Goal: Register for event/course

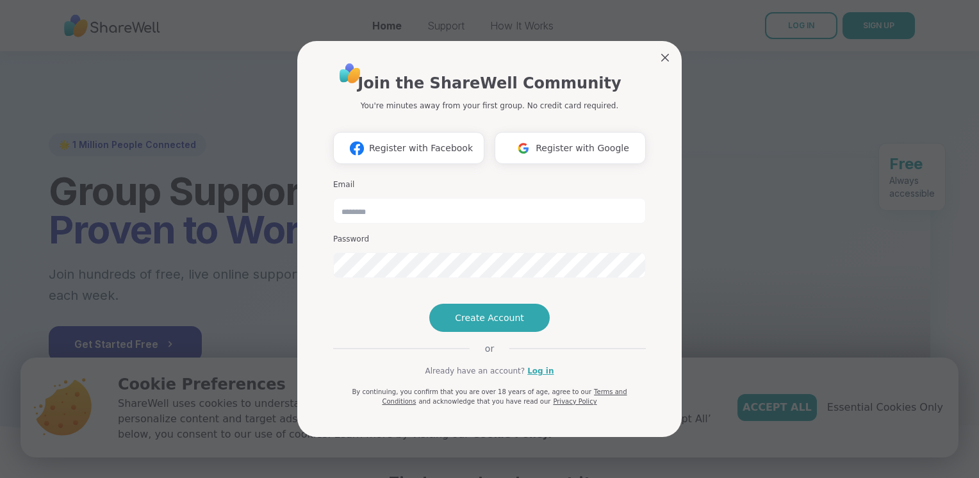
click at [520, 142] on div "Join the ShareWell Community You're minutes away from your first group. No cred…" at bounding box center [489, 234] width 313 height 345
click at [533, 137] on img at bounding box center [523, 149] width 24 height 24
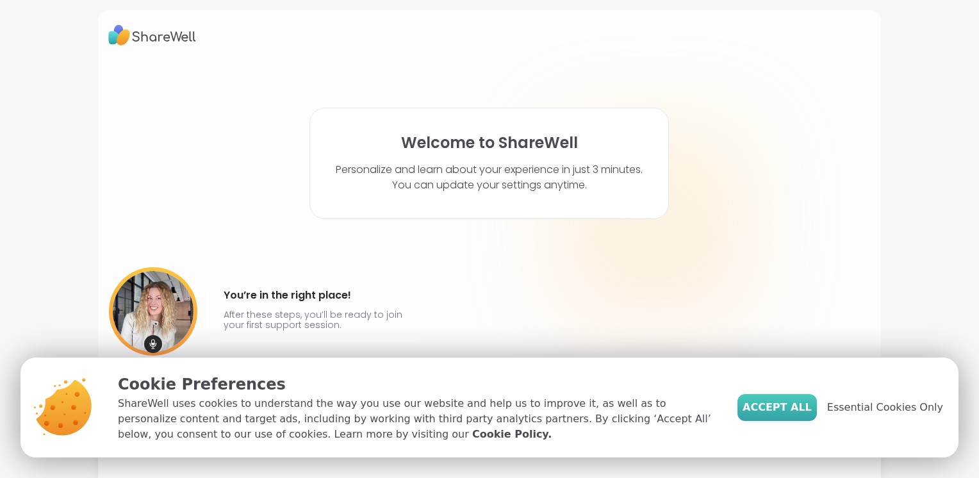
click at [785, 410] on span "Accept All" at bounding box center [777, 407] width 69 height 15
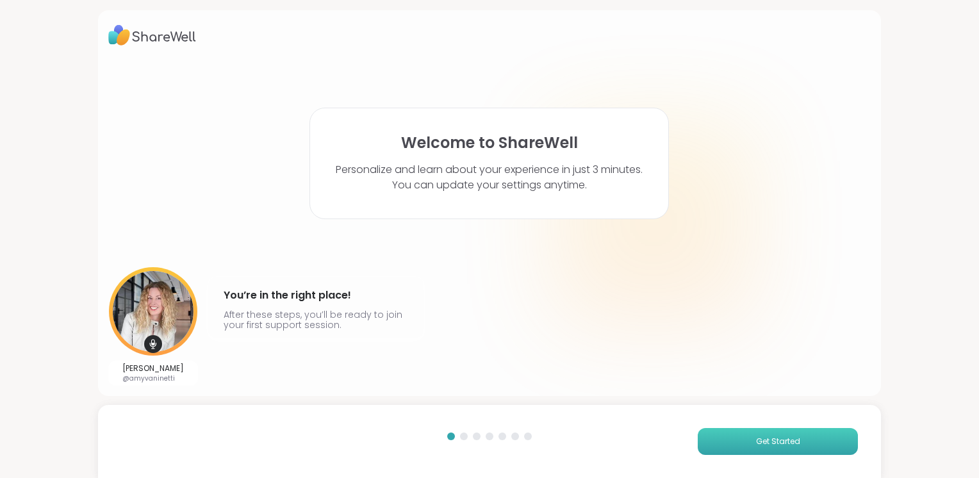
click at [800, 442] on button "Get Started" at bounding box center [778, 441] width 160 height 27
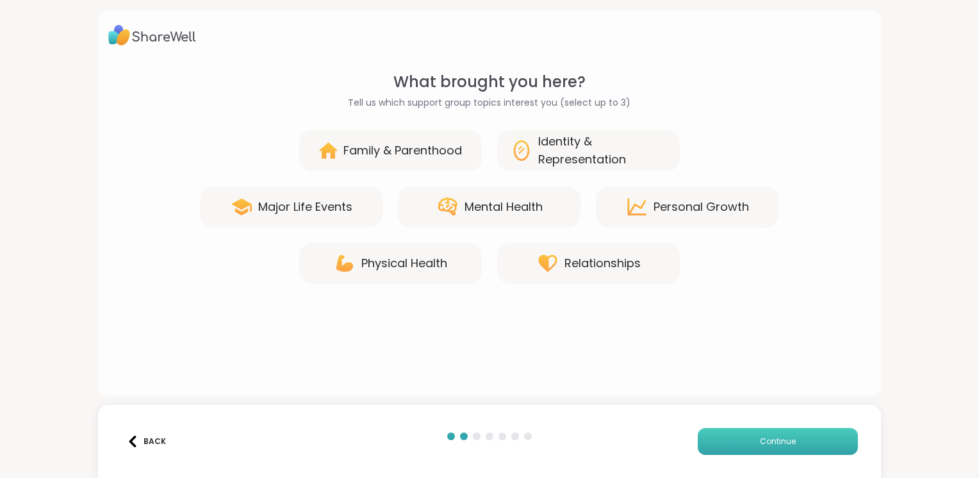
click at [800, 442] on button "Continue" at bounding box center [778, 441] width 160 height 27
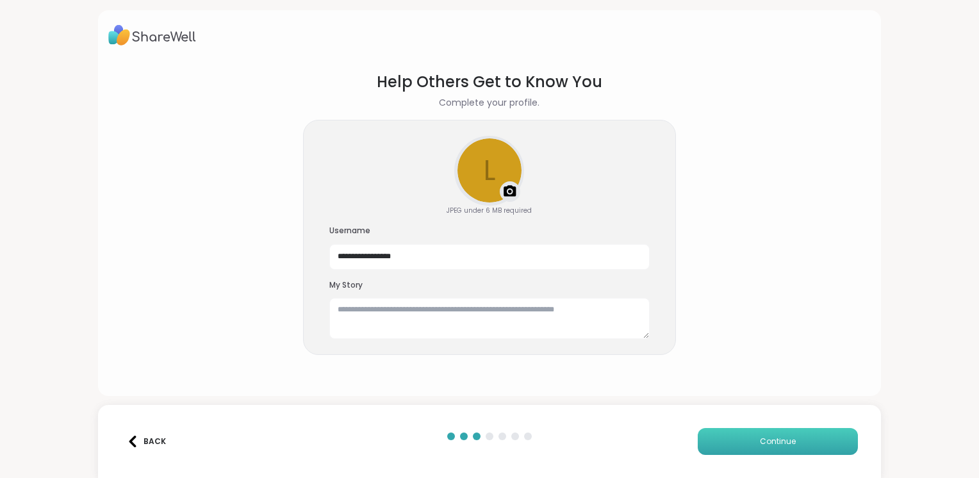
click at [770, 448] on button "Continue" at bounding box center [778, 441] width 160 height 27
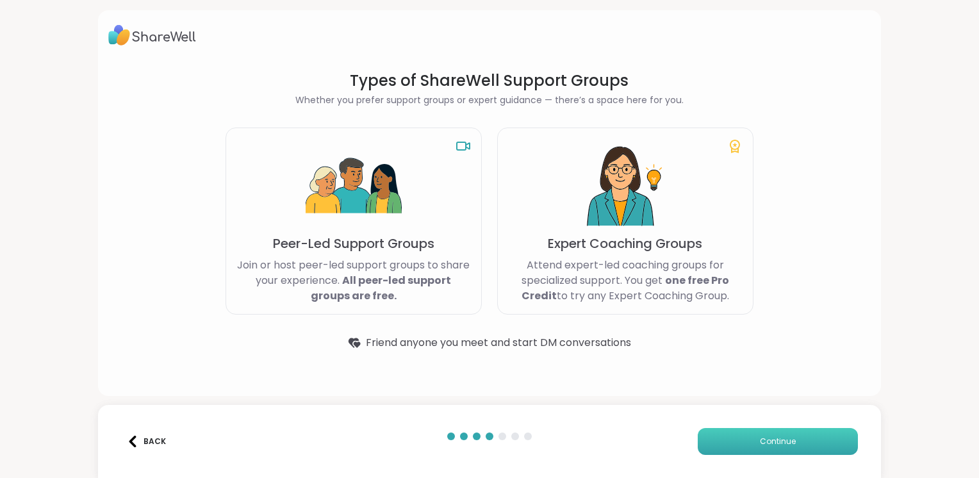
click at [770, 448] on button "Continue" at bounding box center [778, 441] width 160 height 27
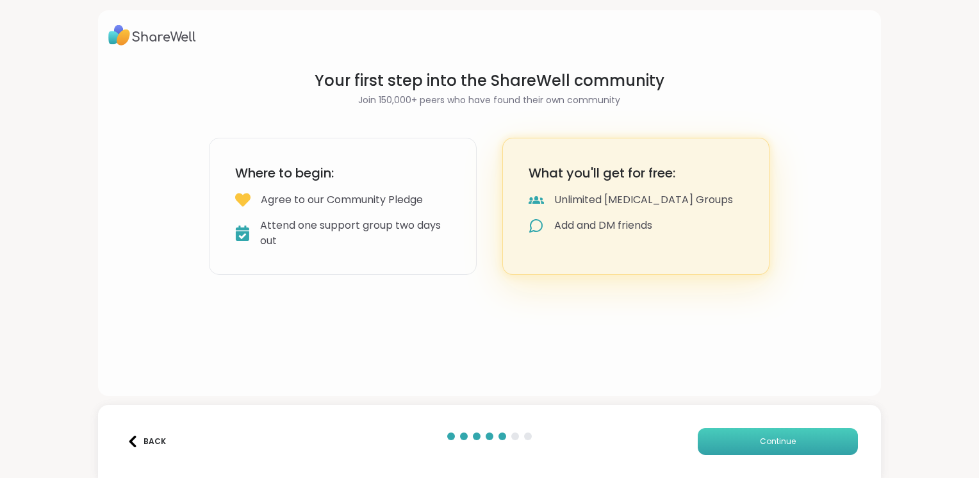
click at [770, 448] on button "Continue" at bounding box center [778, 441] width 160 height 27
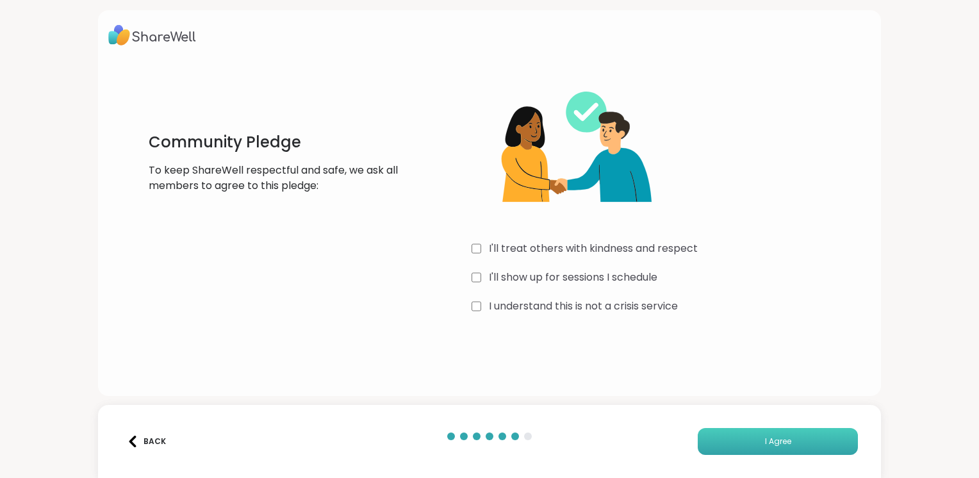
click at [805, 438] on button "I Agree" at bounding box center [778, 441] width 160 height 27
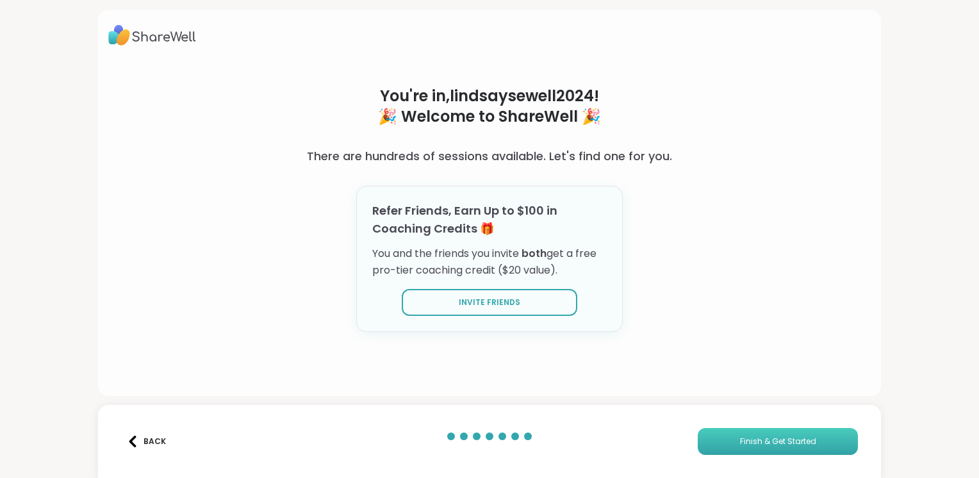
click at [728, 441] on button "Finish & Get Started" at bounding box center [778, 441] width 160 height 27
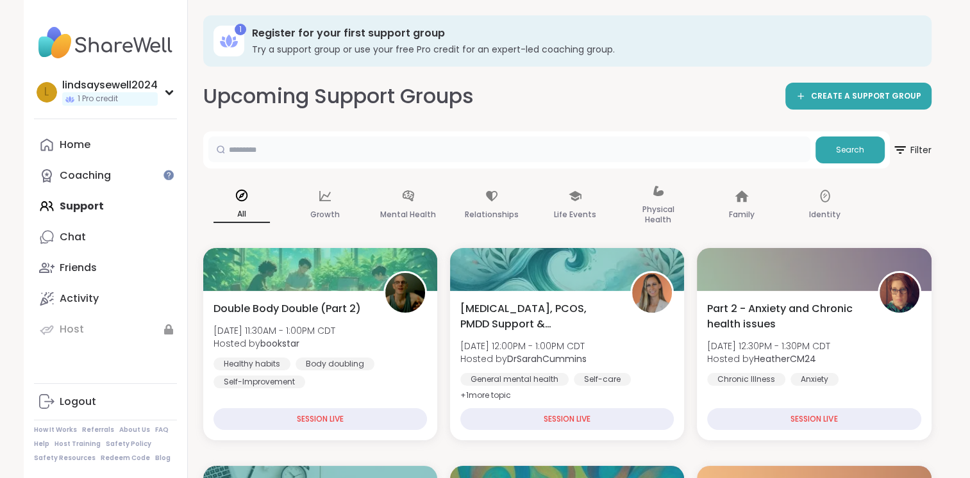
click at [517, 145] on input "text" at bounding box center [509, 150] width 602 height 26
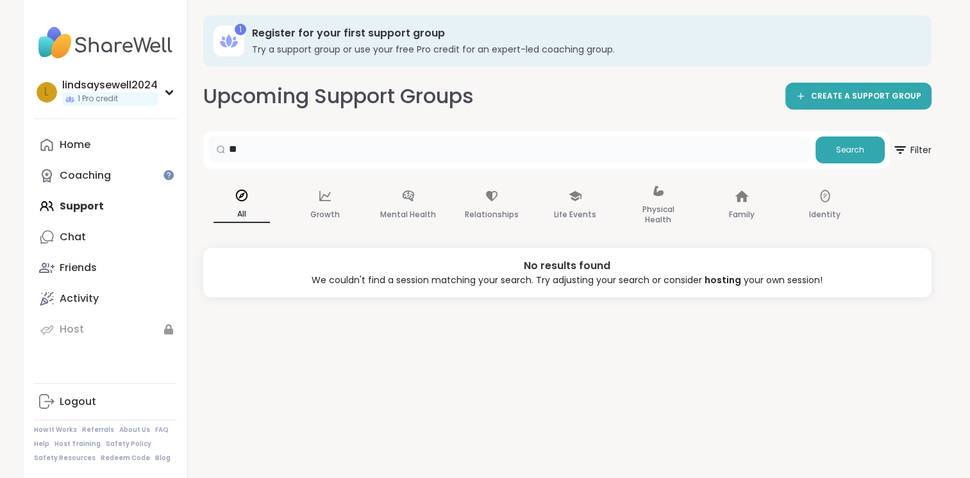
type input "*"
click at [66, 213] on div "Home Coaching Support Chat Friends Activity Host" at bounding box center [105, 236] width 143 height 215
click at [336, 204] on div "Growth" at bounding box center [324, 206] width 77 height 64
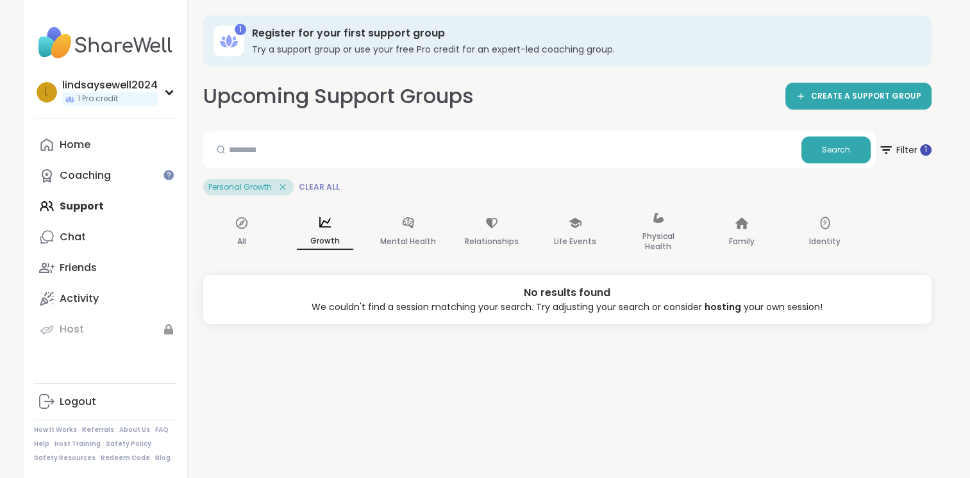
click at [319, 187] on span "Clear All" at bounding box center [319, 187] width 41 height 10
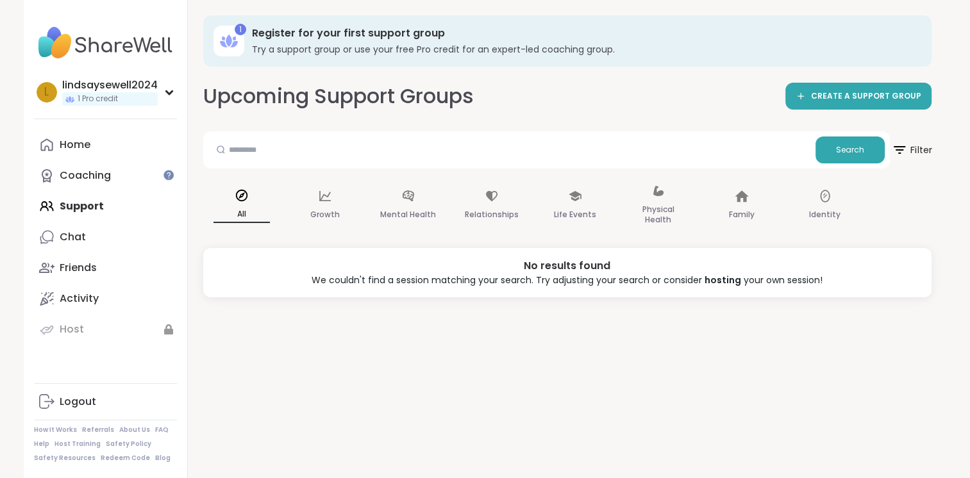
click at [900, 154] on icon at bounding box center [899, 150] width 16 height 16
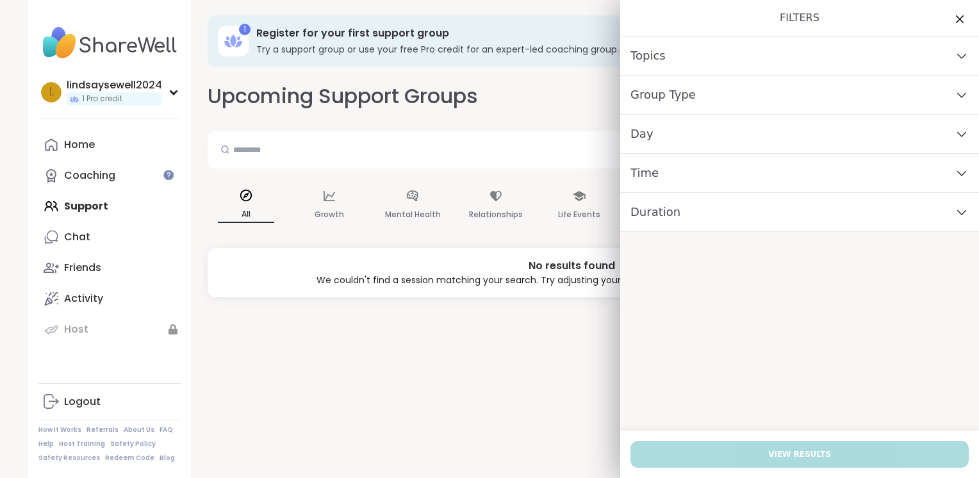
click at [818, 58] on div "Topics" at bounding box center [799, 56] width 359 height 39
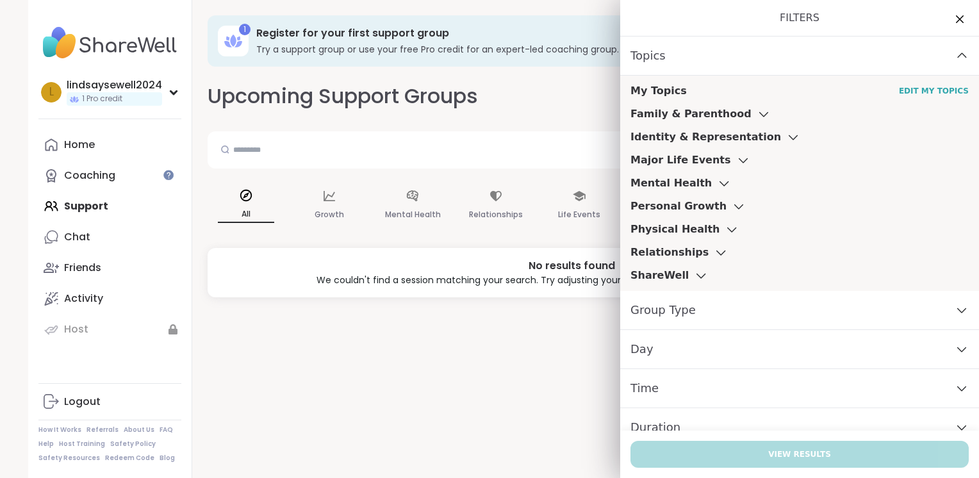
click at [694, 279] on icon at bounding box center [701, 275] width 14 height 9
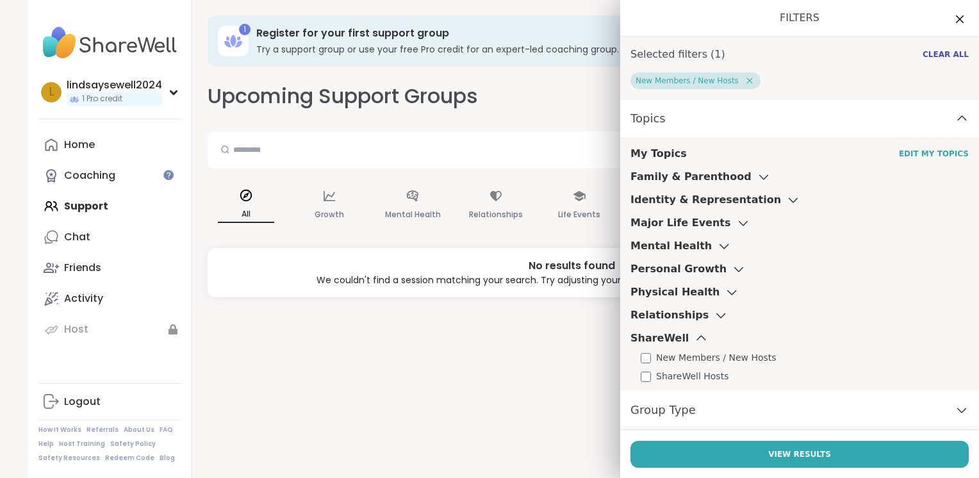
click at [717, 315] on icon at bounding box center [721, 316] width 8 height 4
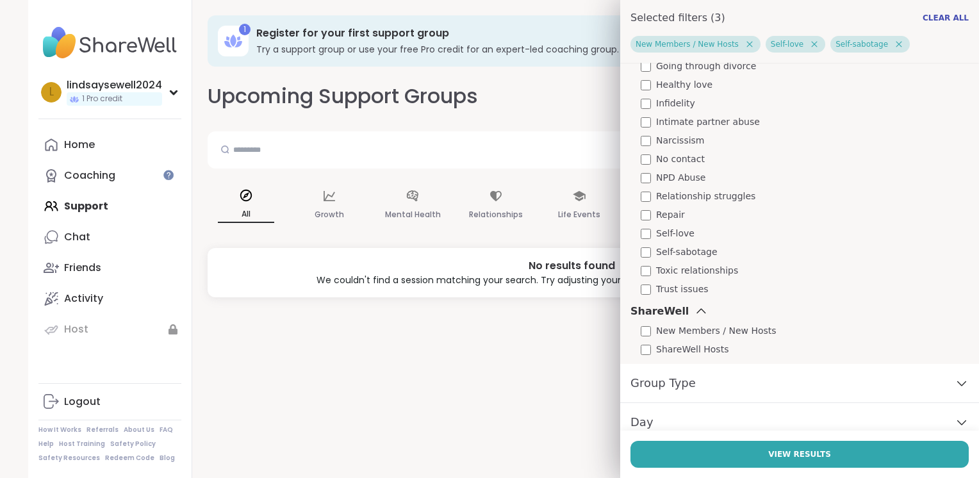
scroll to position [458, 0]
click at [636, 296] on div "My Topics Edit My Topics Family & Parenthood Identity & Representation Major Li…" at bounding box center [799, 33] width 359 height 661
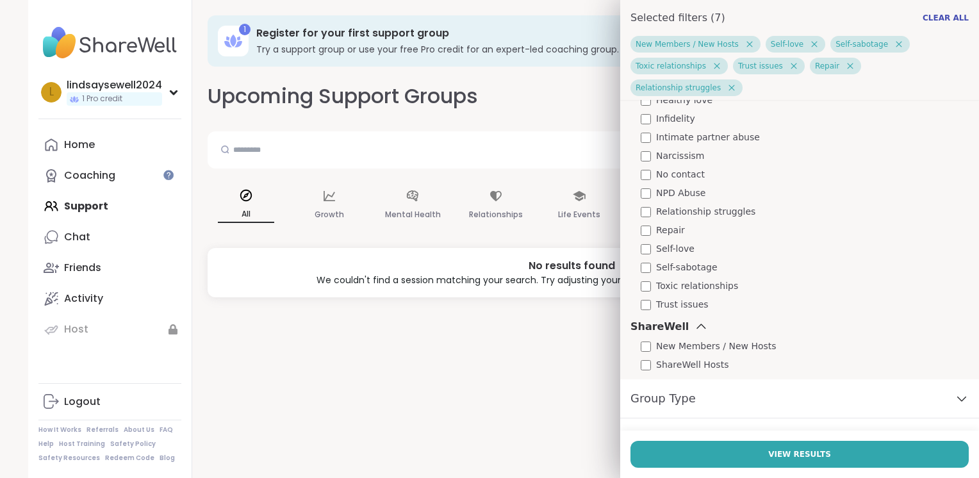
click at [636, 187] on div "Relationships Being single Cheating Closure Codependency Dating Divorce recover…" at bounding box center [800, 99] width 338 height 424
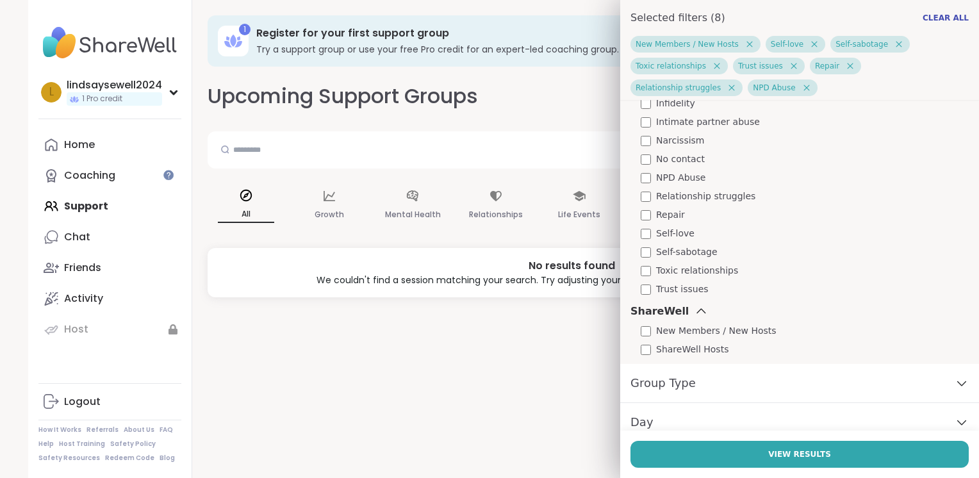
click at [642, 106] on div "Infidelity" at bounding box center [805, 103] width 328 height 13
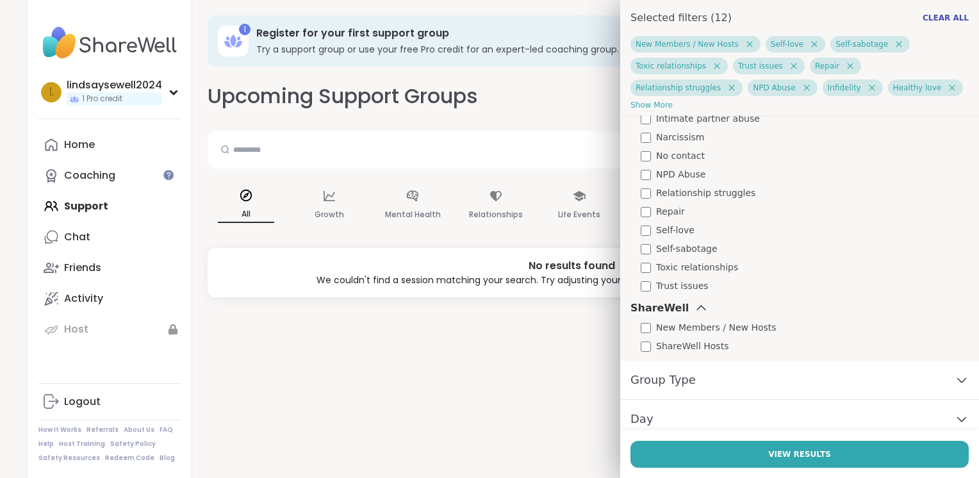
scroll to position [577, 0]
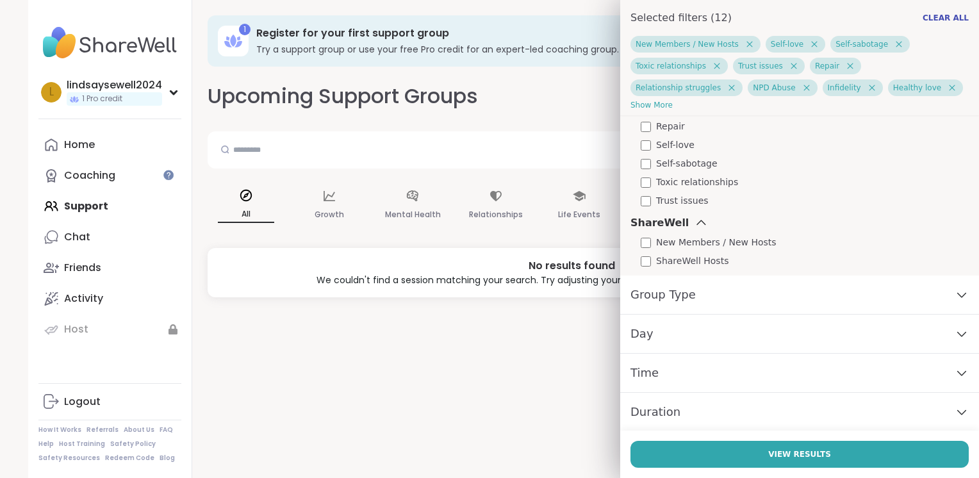
click at [931, 296] on div "Group Type" at bounding box center [799, 295] width 359 height 39
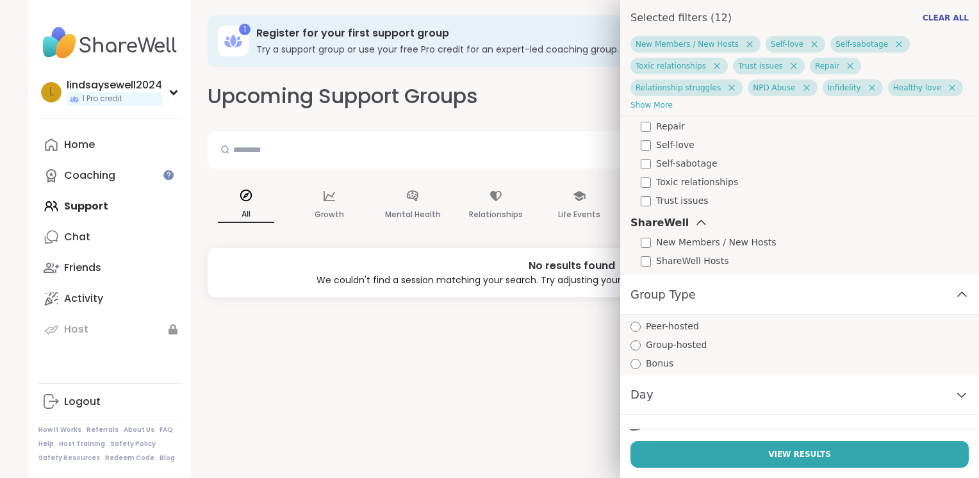
click at [936, 399] on div "Day" at bounding box center [799, 395] width 359 height 39
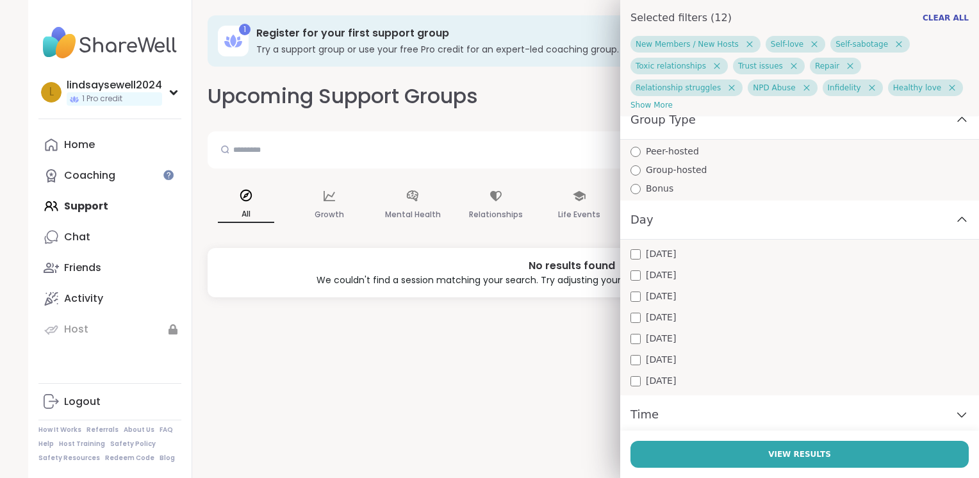
scroll to position [793, 0]
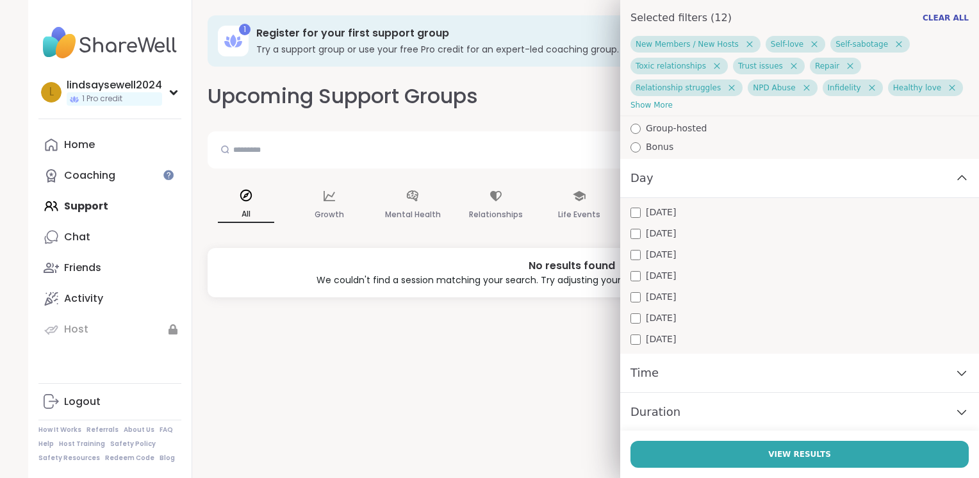
click at [674, 370] on div "Time" at bounding box center [799, 373] width 359 height 39
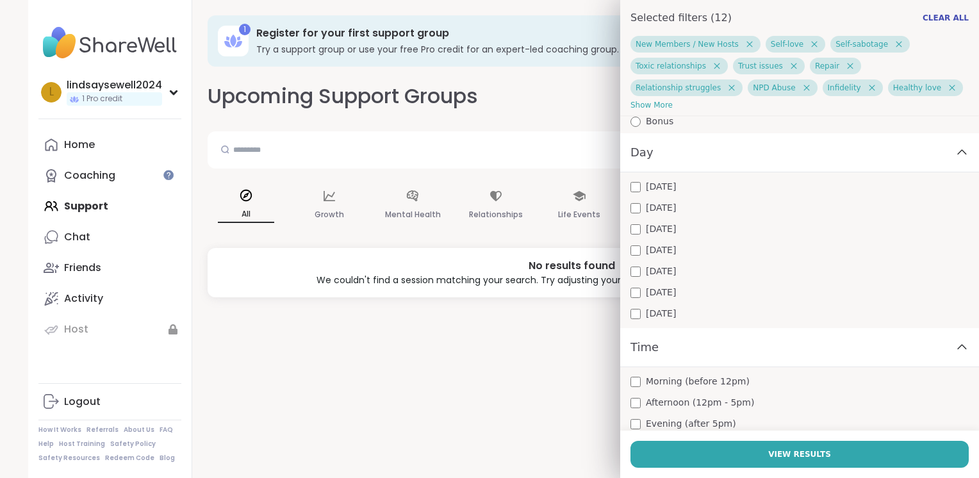
scroll to position [865, 0]
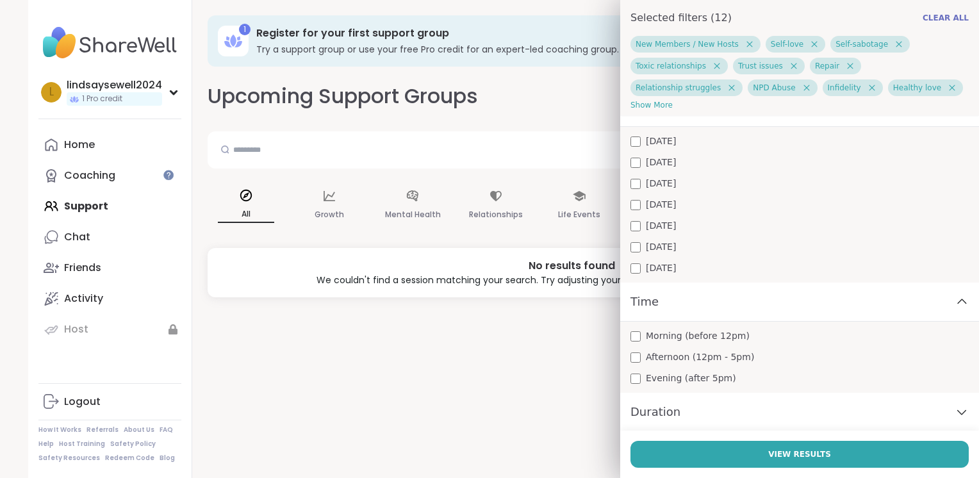
click at [925, 19] on span "Clear All" at bounding box center [946, 18] width 46 height 10
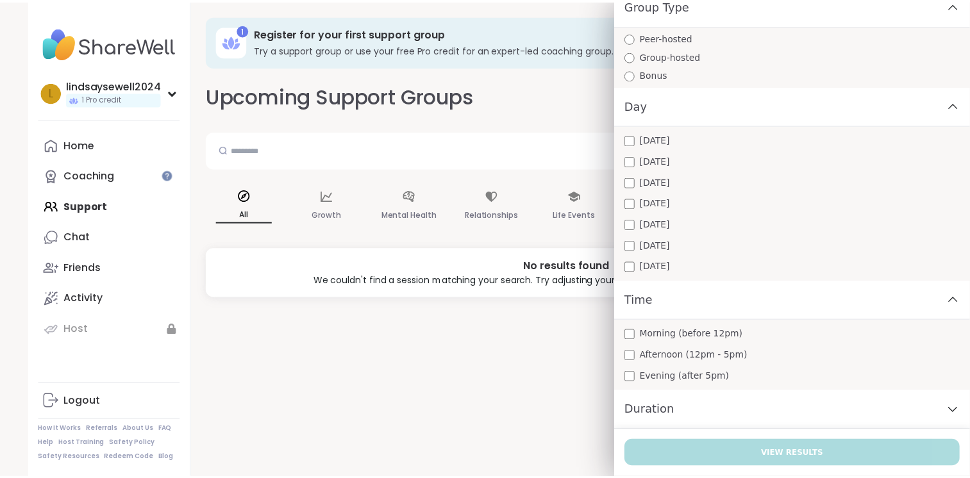
scroll to position [749, 0]
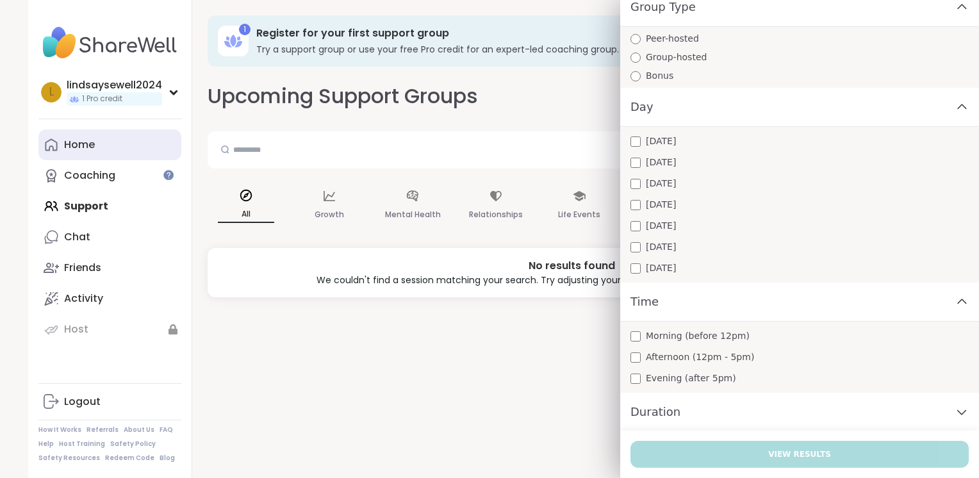
click at [74, 129] on link "Home" at bounding box center [109, 144] width 143 height 31
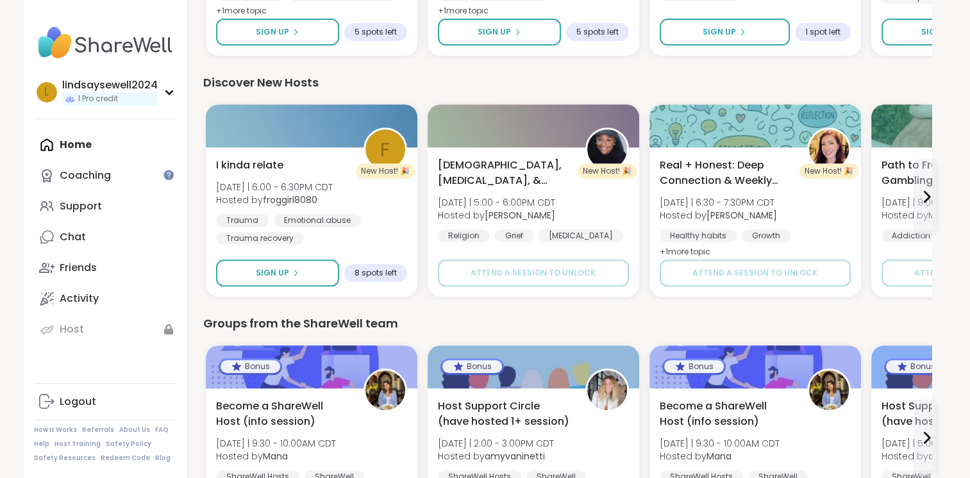
scroll to position [535, 0]
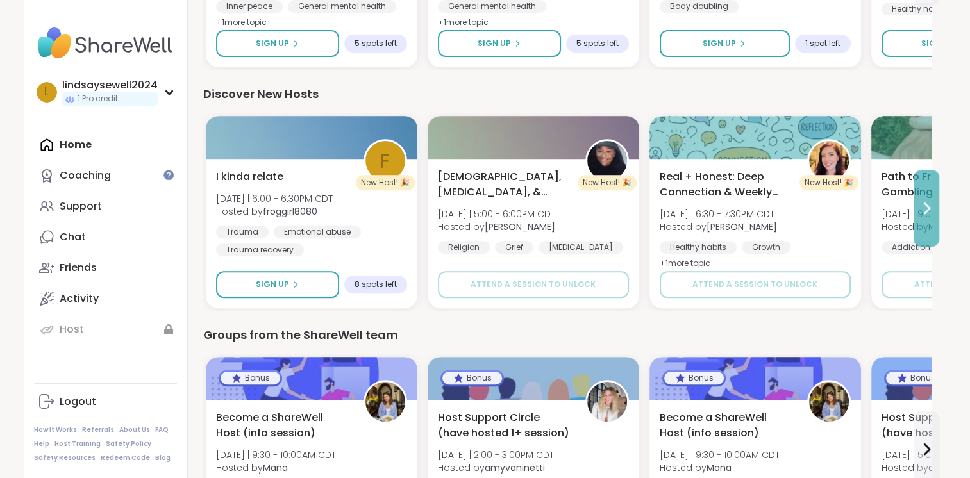
click at [933, 202] on icon at bounding box center [925, 208] width 15 height 15
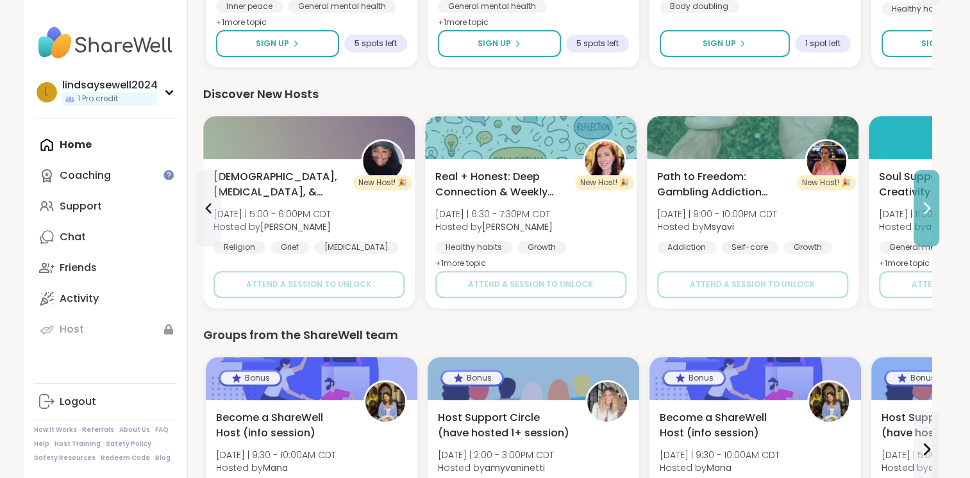
click at [931, 201] on icon at bounding box center [925, 208] width 15 height 15
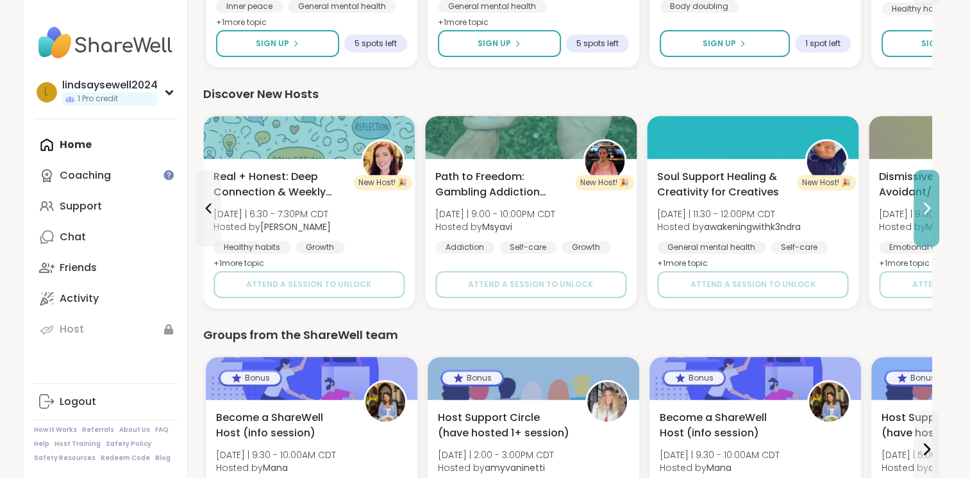
click at [924, 194] on button at bounding box center [926, 208] width 26 height 77
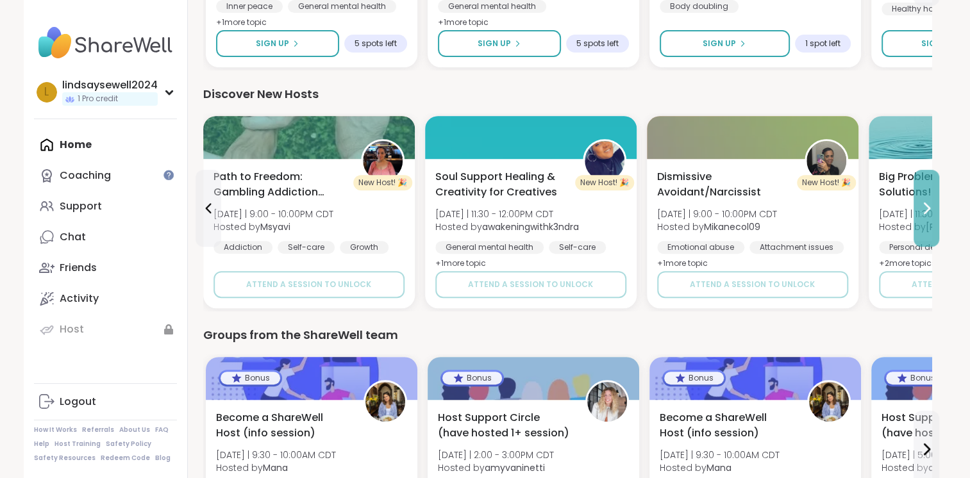
click at [925, 198] on button at bounding box center [926, 208] width 26 height 77
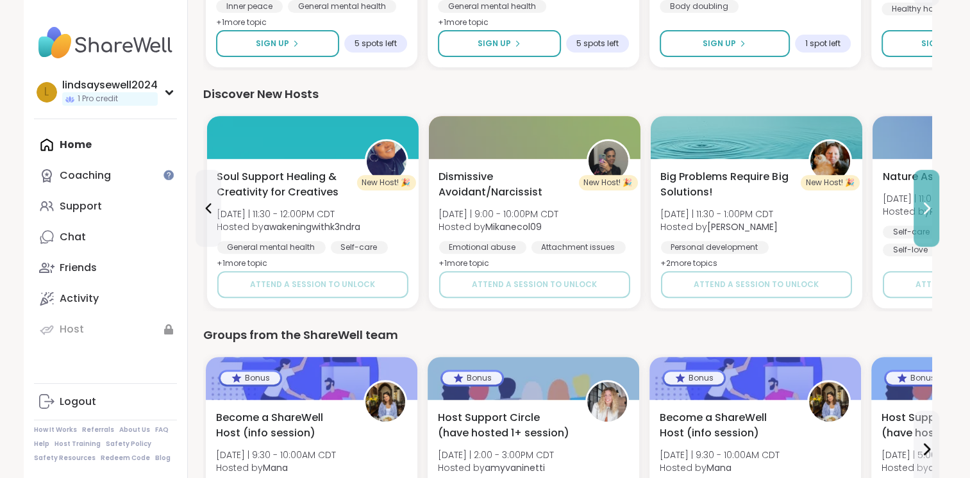
click at [926, 199] on button at bounding box center [926, 208] width 26 height 77
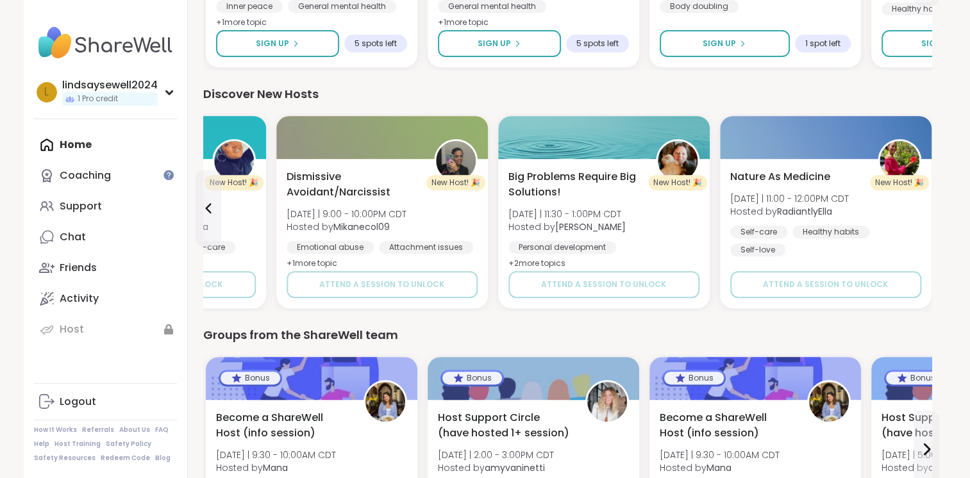
click at [926, 199] on div "Nature As Medicine [DATE] | 11:00 - 12:00PM CDT Hosted by RadiantlyElla Self-ca…" at bounding box center [825, 233] width 211 height 149
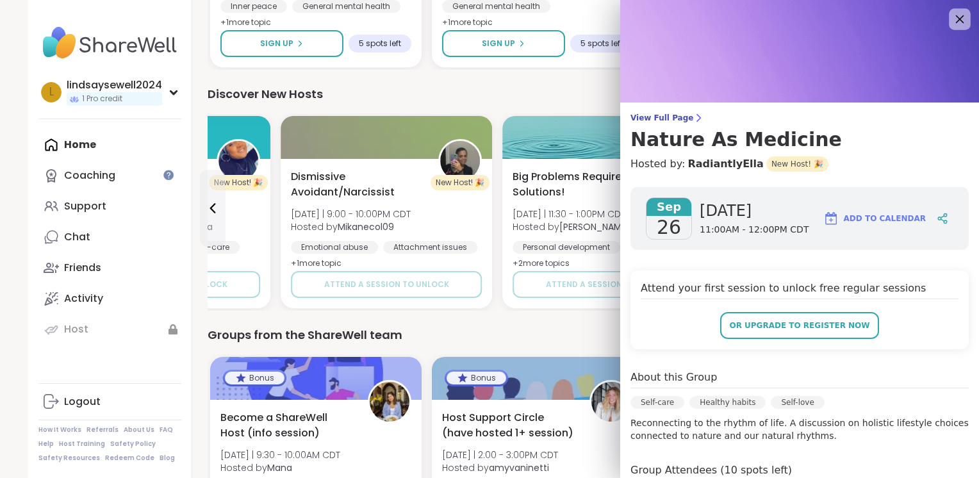
click at [956, 20] on icon at bounding box center [960, 19] width 8 height 8
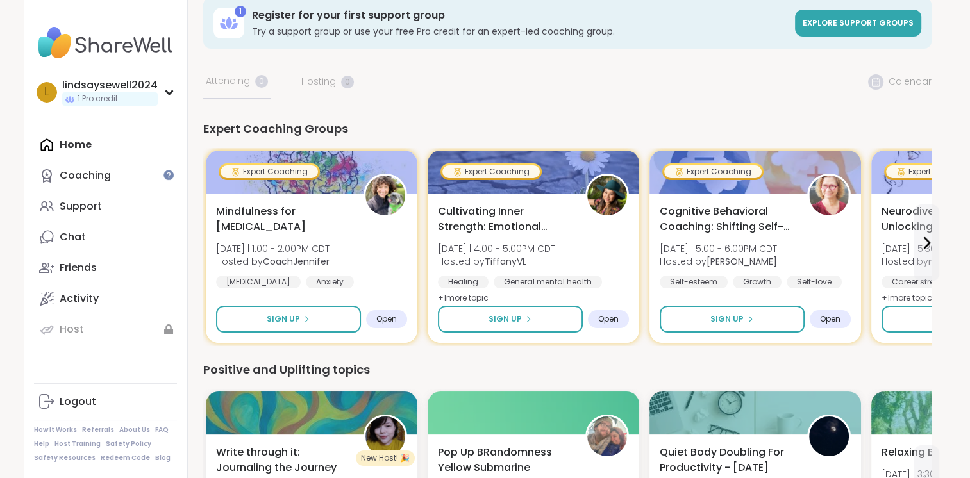
scroll to position [13, 0]
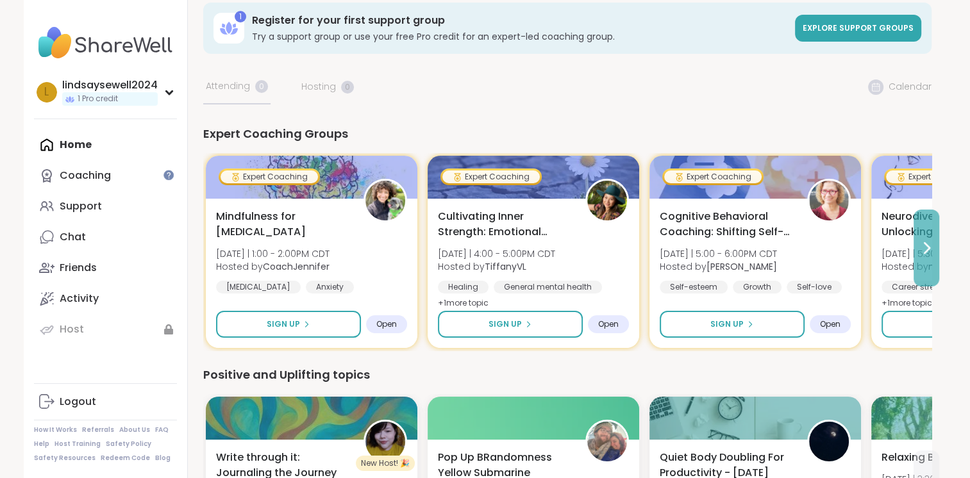
click at [936, 246] on button at bounding box center [926, 248] width 26 height 77
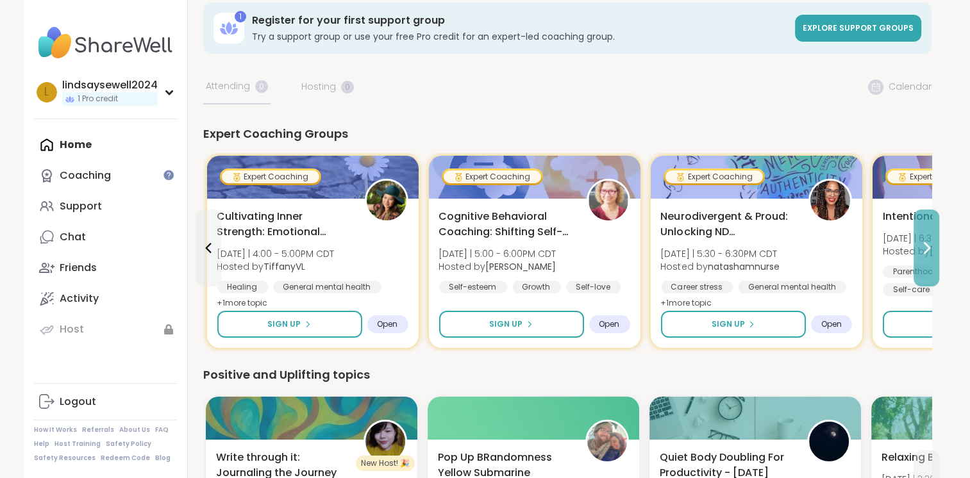
click at [935, 243] on button at bounding box center [926, 248] width 26 height 77
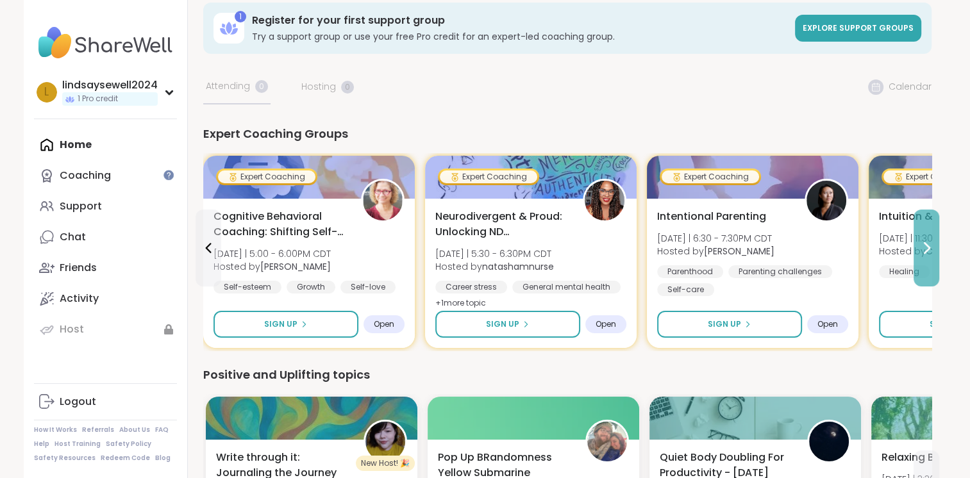
click at [936, 243] on button at bounding box center [926, 248] width 26 height 77
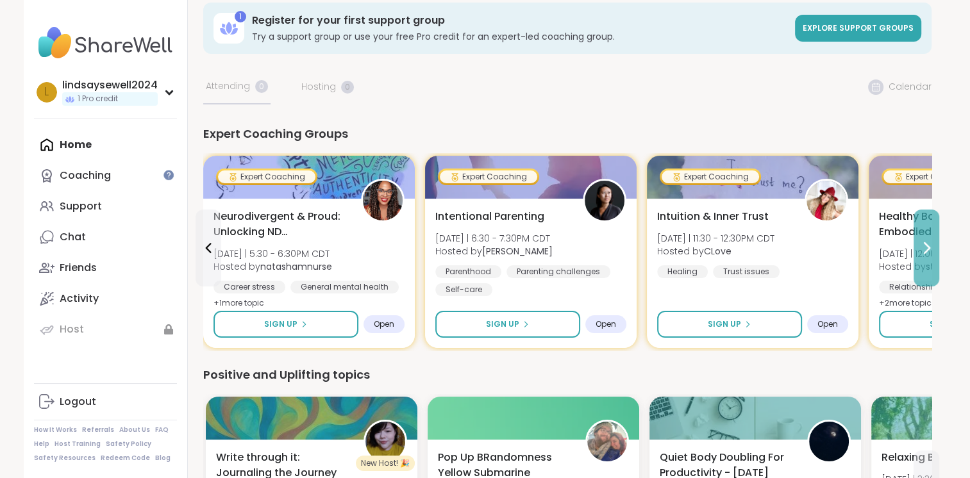
click at [936, 231] on button at bounding box center [926, 248] width 26 height 77
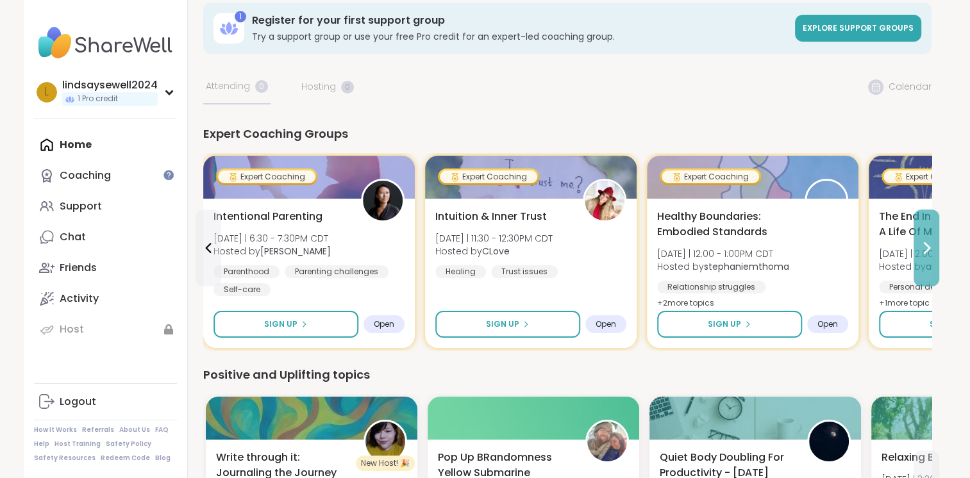
click at [936, 231] on button at bounding box center [926, 248] width 26 height 77
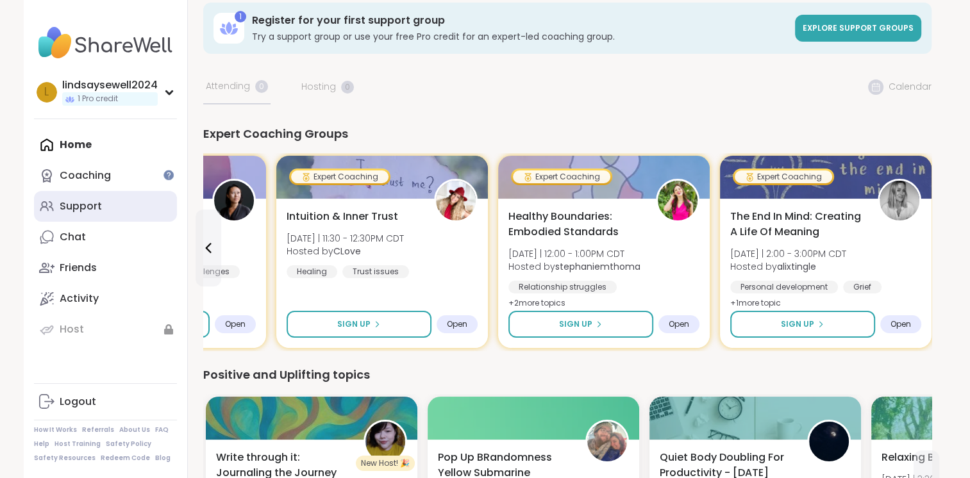
click at [112, 204] on link "Support" at bounding box center [105, 206] width 143 height 31
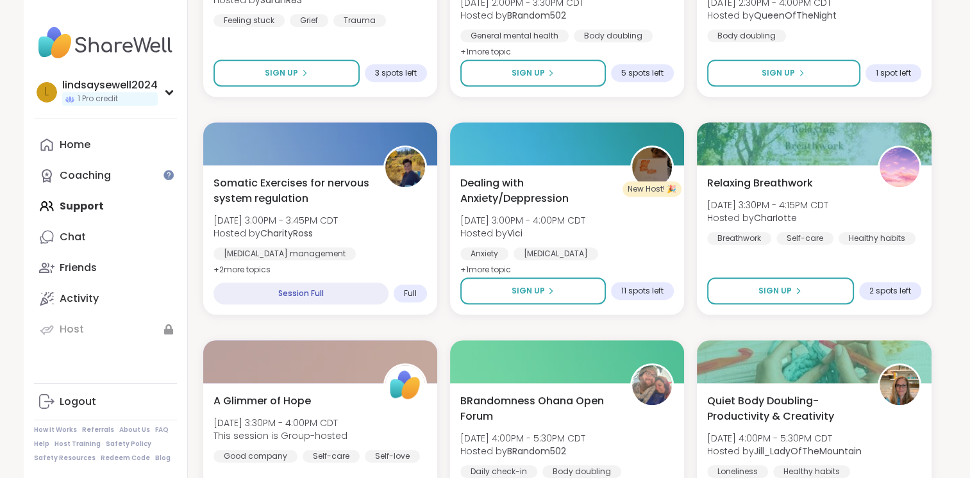
scroll to position [677, 0]
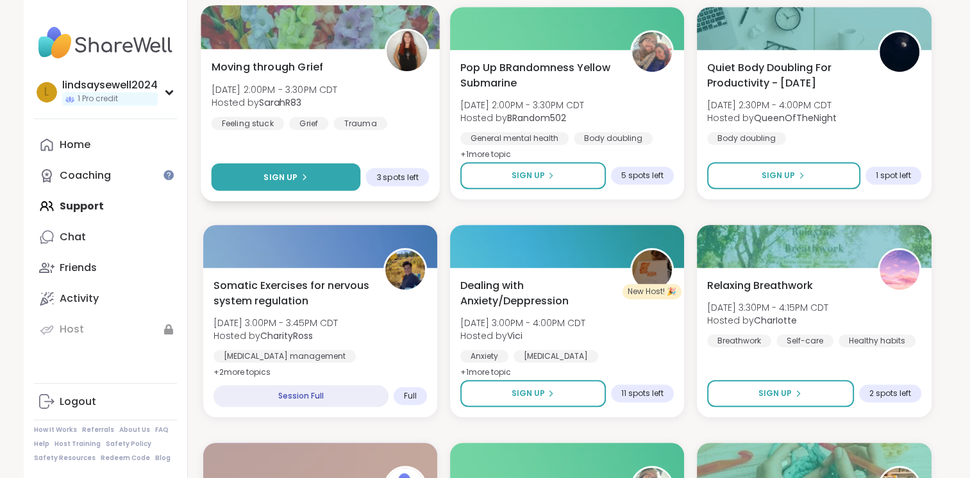
click at [326, 183] on button "Sign Up" at bounding box center [285, 177] width 149 height 28
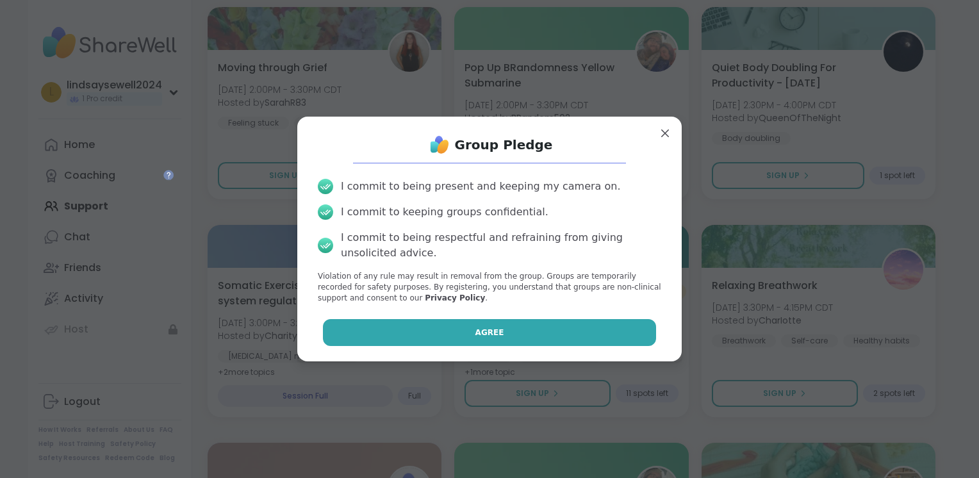
click at [490, 337] on span "Agree" at bounding box center [490, 333] width 29 height 12
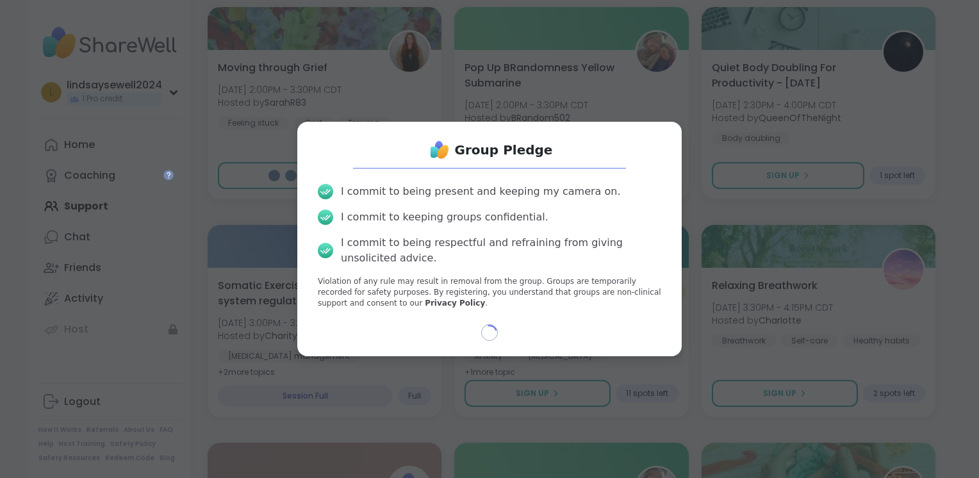
select select "**"
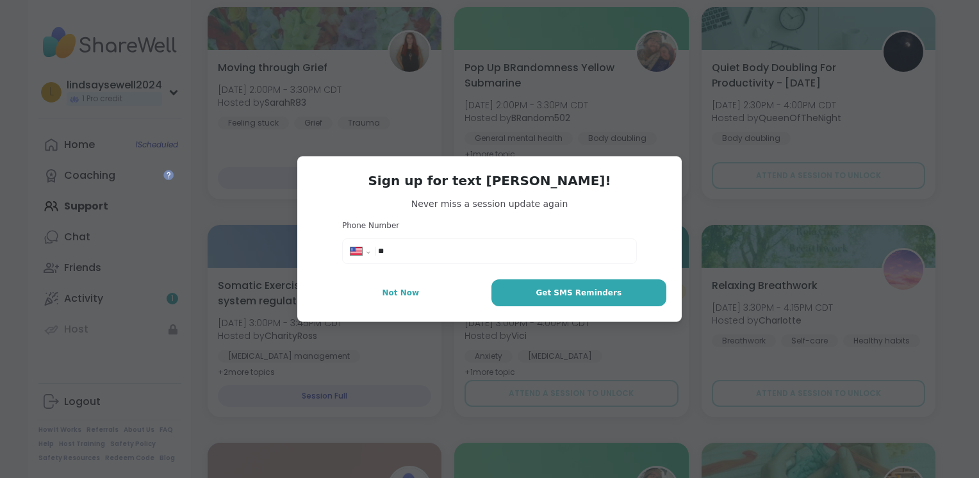
click at [459, 255] on input "**" at bounding box center [503, 251] width 251 height 13
type input "**********"
click at [538, 303] on button "Get SMS Reminders" at bounding box center [579, 292] width 175 height 27
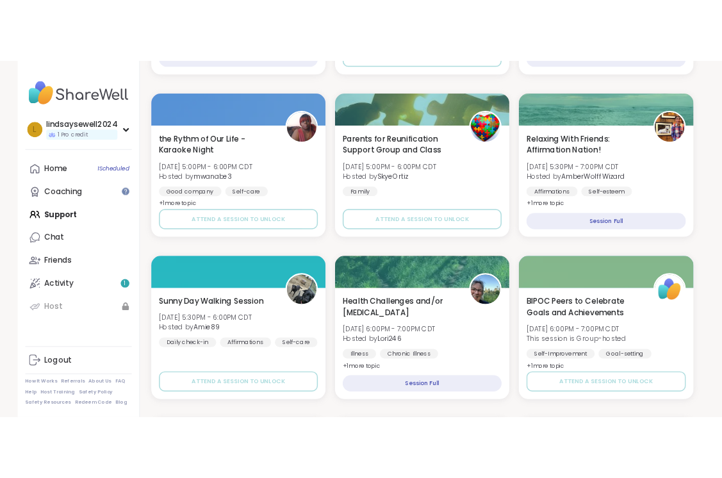
scroll to position [1514, 0]
